Goal: Information Seeking & Learning: Learn about a topic

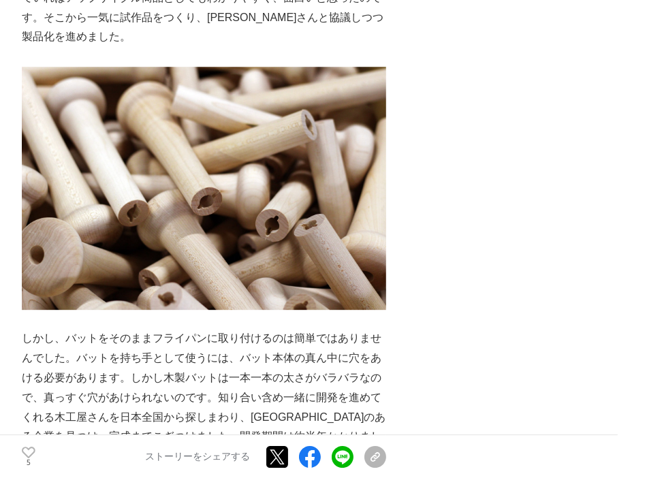
scroll to position [2520, 0]
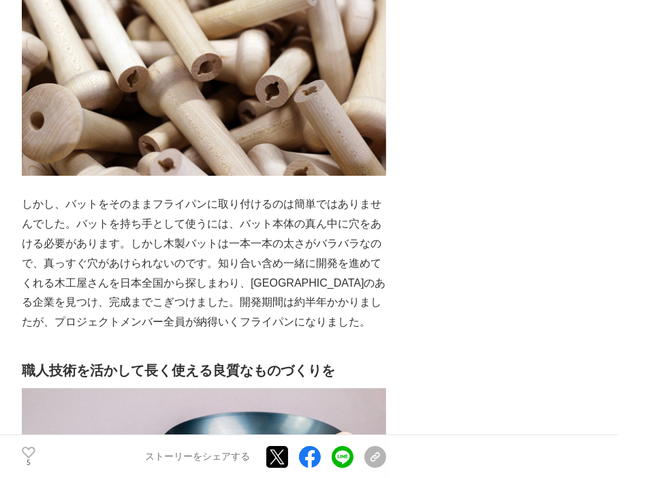
drag, startPoint x: 157, startPoint y: 330, endPoint x: 180, endPoint y: 158, distance: 173.8
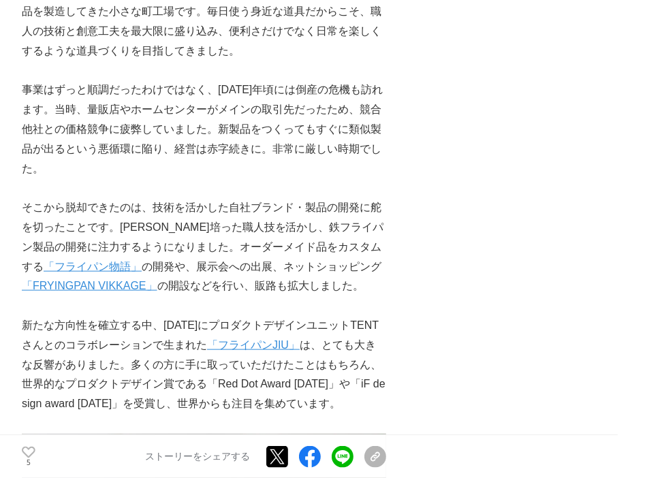
scroll to position [0, 0]
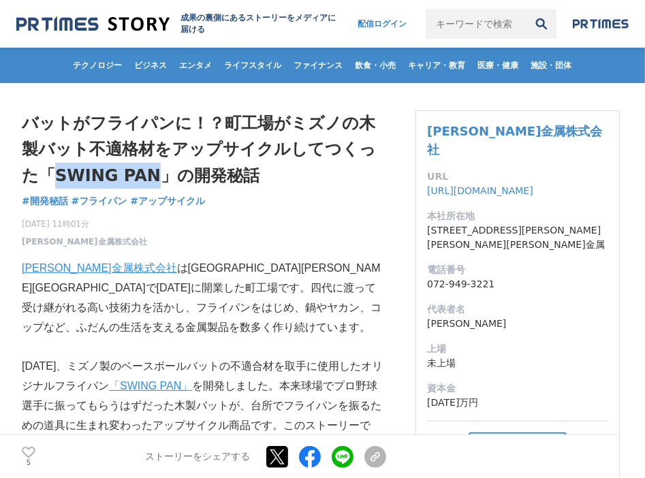
drag, startPoint x: 35, startPoint y: 172, endPoint x: 147, endPoint y: 179, distance: 111.9
click at [147, 179] on h1 "バットがフライパンに！？町工場がミズノの木製バット不適格材をアップサイクルしてつくった「SWING PAN」の開発秘話" at bounding box center [204, 149] width 364 height 78
copy h1 "SWING PAN"
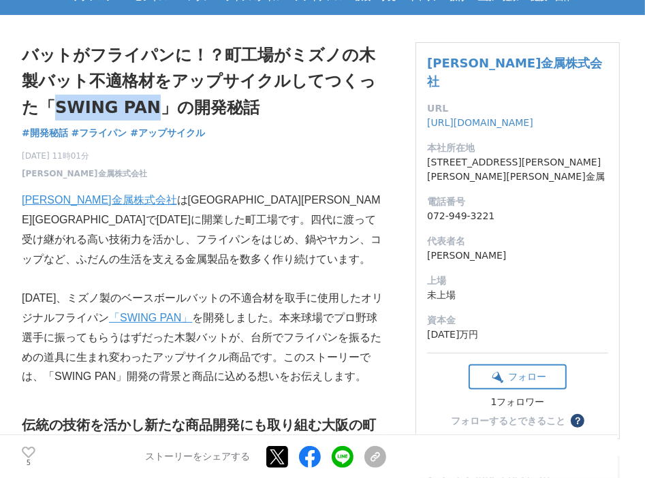
drag, startPoint x: 324, startPoint y: 82, endPoint x: 378, endPoint y: 39, distance: 68.8
click at [324, 82] on h1 "バットがフライパンに！？町工場がミズノの木製バット不適格材をアップサイクルしてつくった「SWING PAN」の開発秘話" at bounding box center [204, 81] width 364 height 78
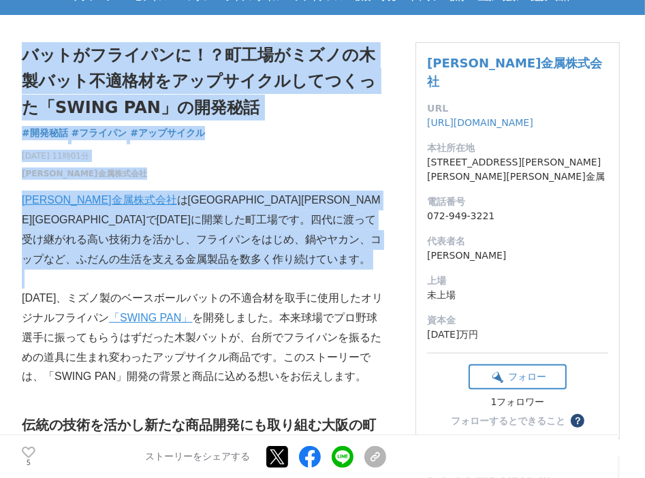
drag, startPoint x: 10, startPoint y: 204, endPoint x: 213, endPoint y: 285, distance: 219.4
click at [346, 285] on p at bounding box center [204, 279] width 364 height 20
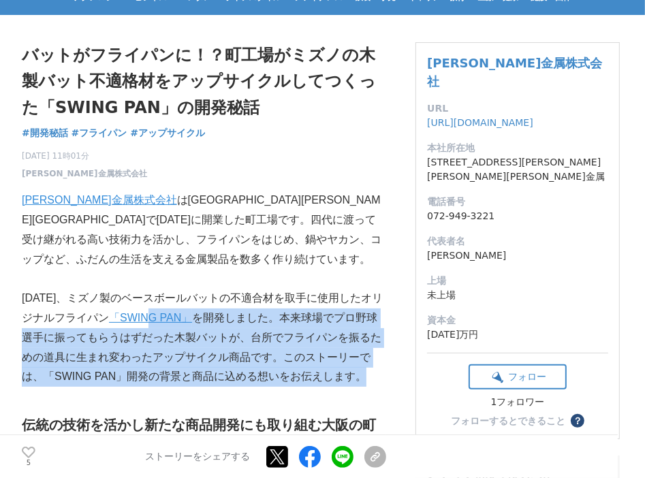
drag, startPoint x: 359, startPoint y: 382, endPoint x: 146, endPoint y: 319, distance: 221.5
click at [146, 319] on p "[DATE]、ミズノ製のベースボールバットの不適合材を取手に使用したオリジナルフライパン 「SWING PAN」 を開発しました。本来球場でプロ野球選手に振っ…" at bounding box center [204, 338] width 364 height 98
click at [272, 356] on p "[DATE]、ミズノ製のベースボールバットの不適合材を取手に使用したオリジナルフライパン 「SWING PAN」 を開発しました。本来球場でプロ野球選手に振っ…" at bounding box center [204, 338] width 364 height 98
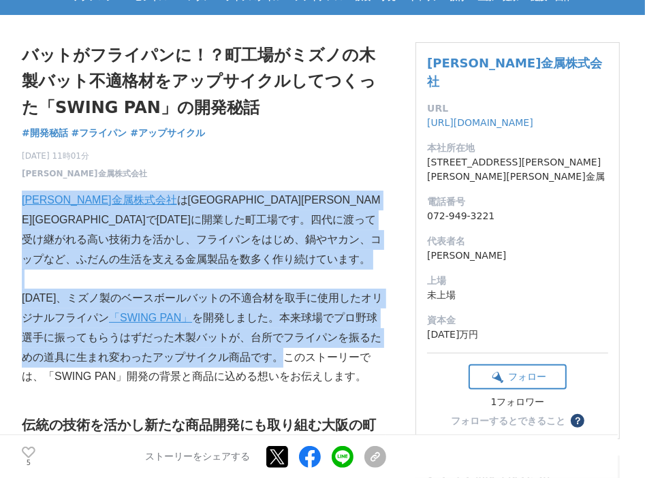
drag, startPoint x: 266, startPoint y: 355, endPoint x: 25, endPoint y: 197, distance: 288.6
copy div "[PERSON_NAME]金属株式会社 は[GEOGRAPHIC_DATA][PERSON_NAME][GEOGRAPHIC_DATA]で[DATE]に開業し…"
